Goal: Task Accomplishment & Management: Complete application form

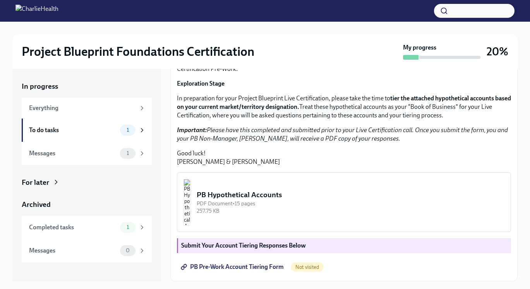
scroll to position [14, 0]
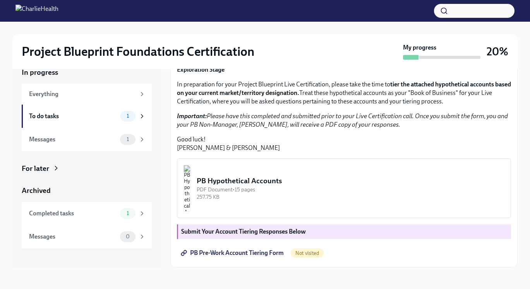
click at [239, 253] on span "PB Pre-Work Account Tiering Form" at bounding box center [232, 253] width 101 height 8
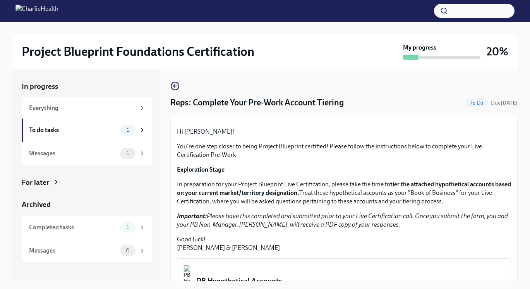
scroll to position [14, 0]
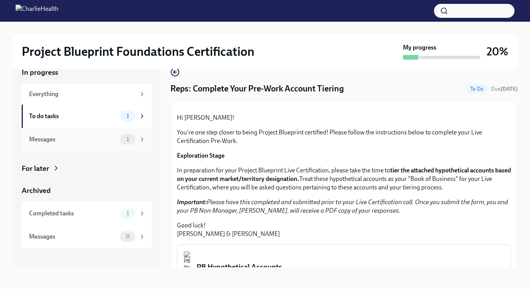
click at [89, 139] on div "Messages" at bounding box center [73, 139] width 88 height 9
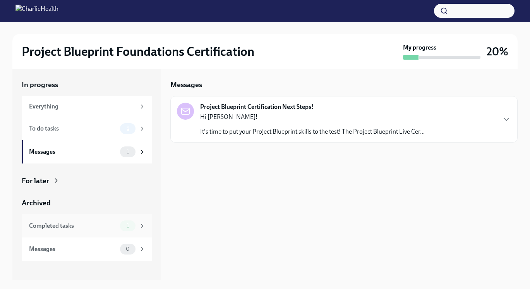
click at [89, 227] on div "Completed tasks" at bounding box center [73, 225] width 88 height 9
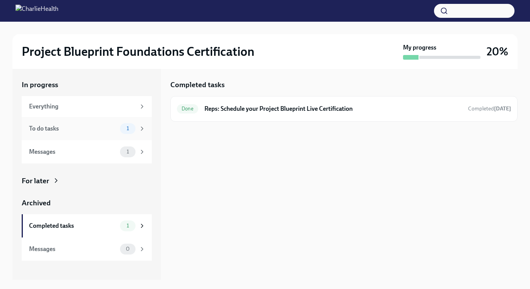
click at [84, 134] on div "To do tasks 1" at bounding box center [87, 128] width 130 height 23
click at [244, 112] on h6 "Reps: Complete Your Pre-Work Account Tiering" at bounding box center [341, 109] width 273 height 9
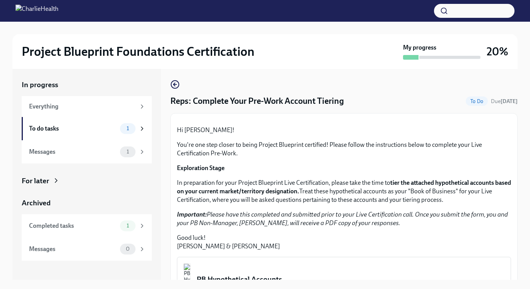
scroll to position [167, 0]
